Goal: Transaction & Acquisition: Purchase product/service

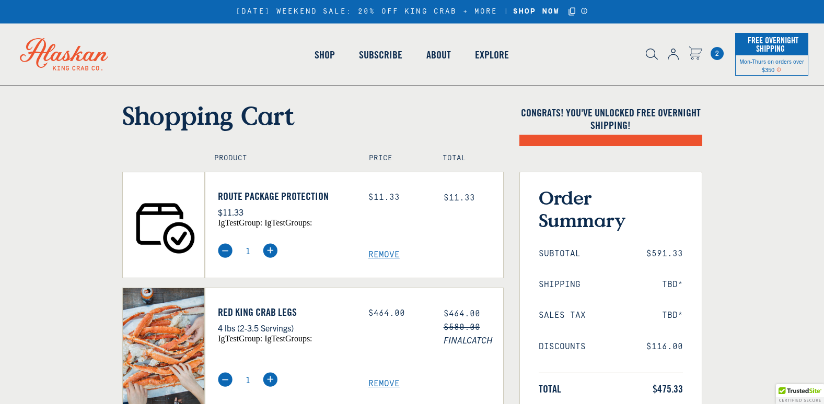
scroll to position [157, 0]
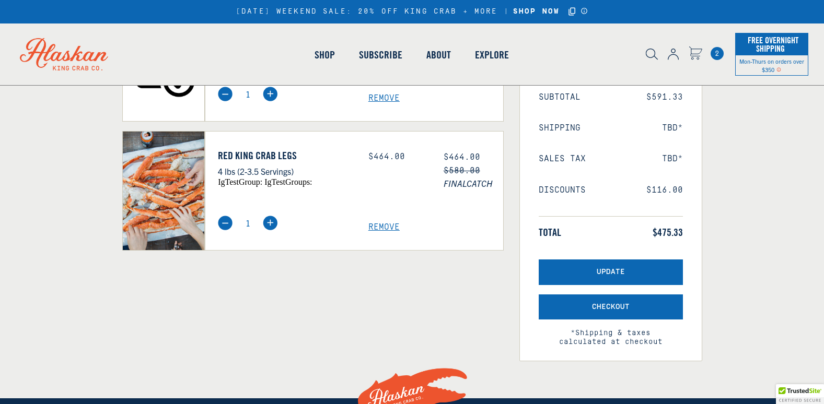
select select "40826592231503"
select select "40826730905679"
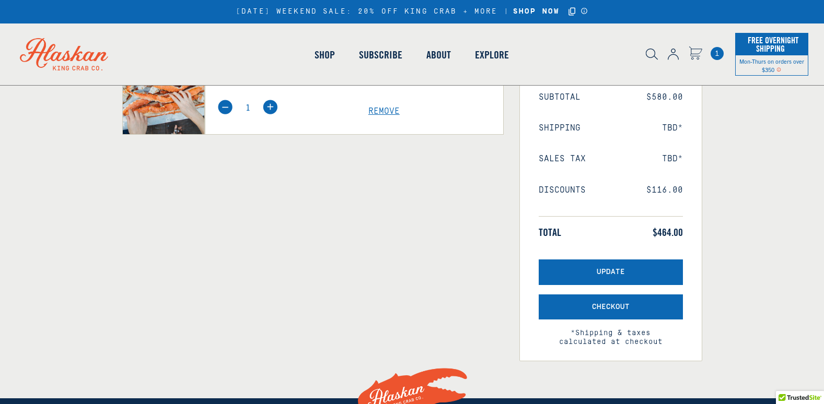
select select "40826592231503"
select select "40826730905679"
